Goal: Information Seeking & Learning: Learn about a topic

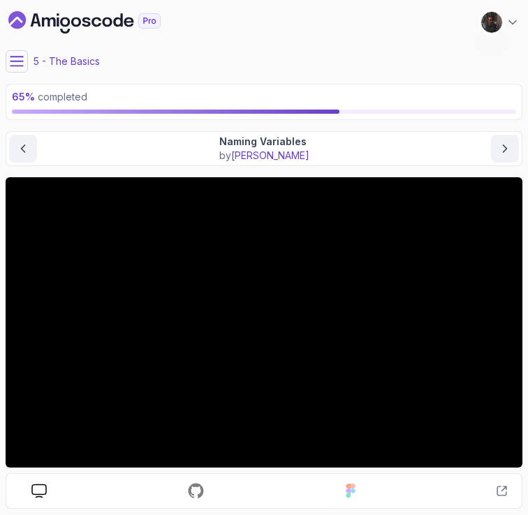
click at [211, 50] on div "5 - The Basics" at bounding box center [264, 61] width 517 height 22
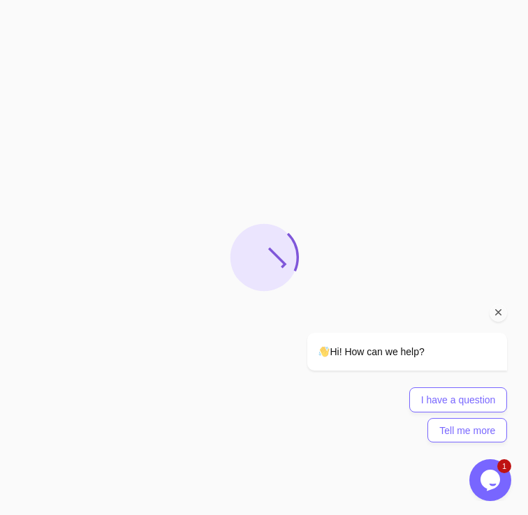
click at [499, 316] on icon "Chat attention grabber" at bounding box center [498, 312] width 13 height 13
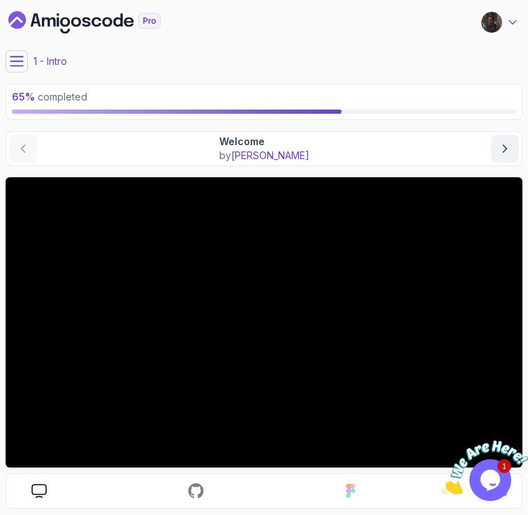
click at [20, 63] on icon at bounding box center [17, 61] width 14 height 14
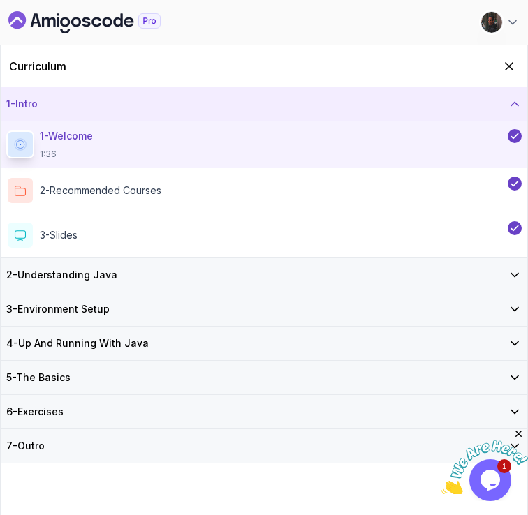
click at [514, 101] on icon at bounding box center [514, 104] width 14 height 14
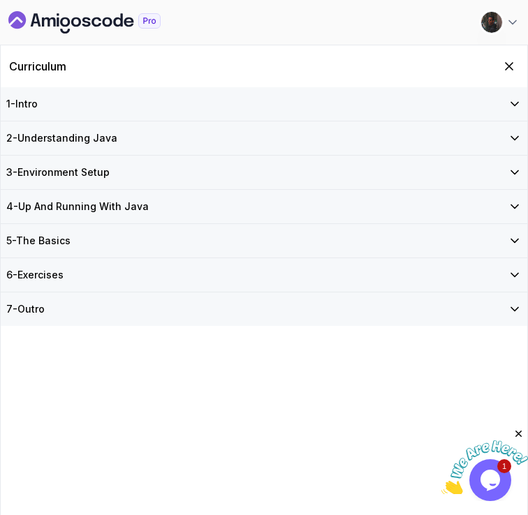
click at [511, 237] on icon at bounding box center [514, 241] width 14 height 14
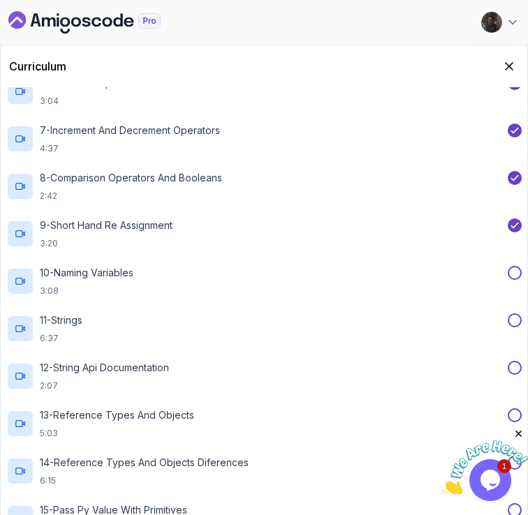
scroll to position [410, 0]
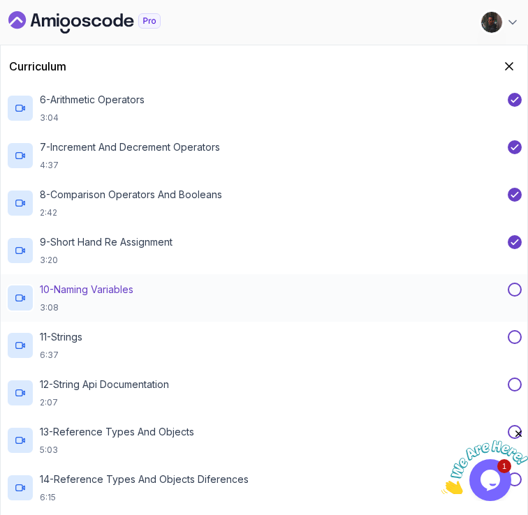
click at [158, 302] on div "10 - Naming Variables 3:08" at bounding box center [255, 298] width 498 height 31
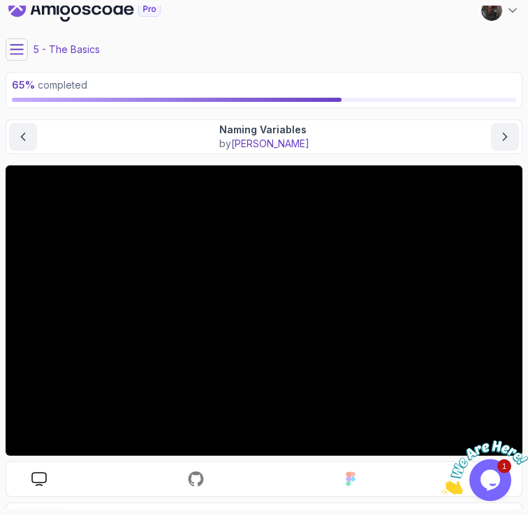
scroll to position [11, 0]
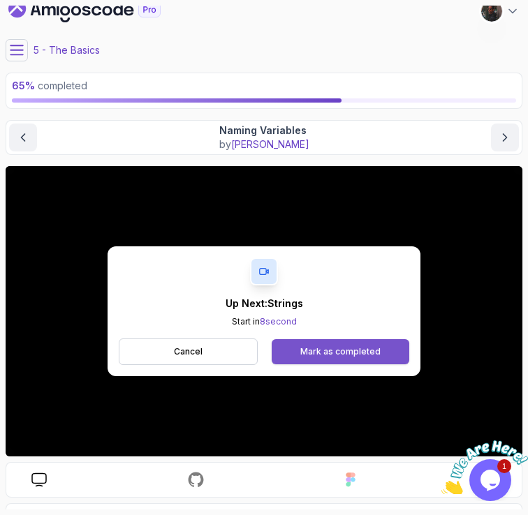
click at [313, 348] on div "Mark as completed" at bounding box center [340, 351] width 80 height 11
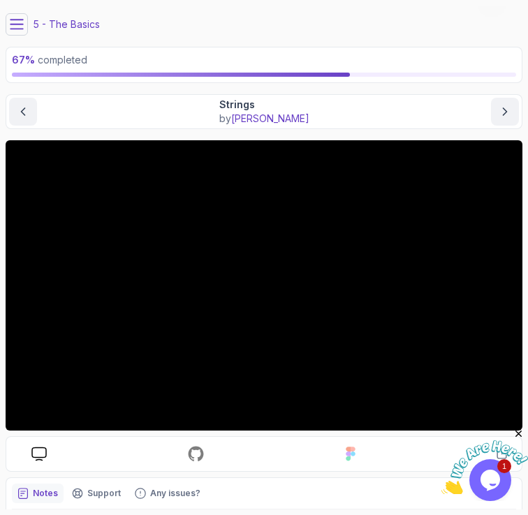
scroll to position [38, 0]
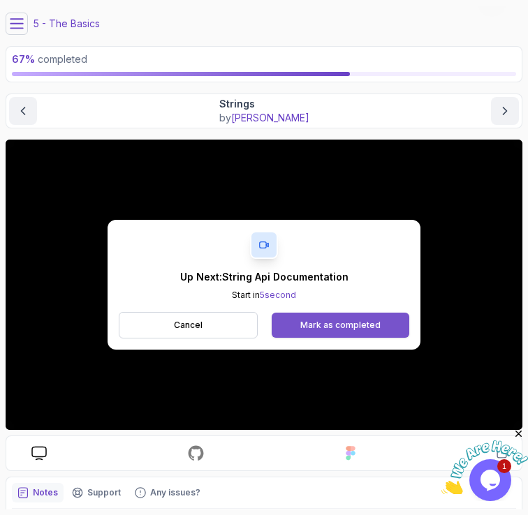
click at [337, 329] on div "Mark as completed" at bounding box center [340, 325] width 80 height 11
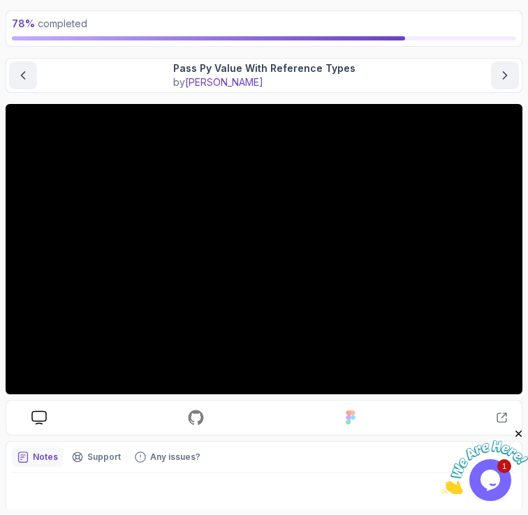
scroll to position [71, 0]
